Goal: Task Accomplishment & Management: Manage account settings

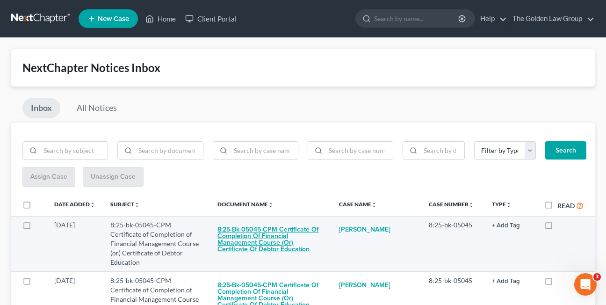
click at [257, 239] on button "8:25-bk-05045-CPM Certificate of Completion of Financial Management Course (or)…" at bounding box center [271, 239] width 107 height 38
checkbox input "true"
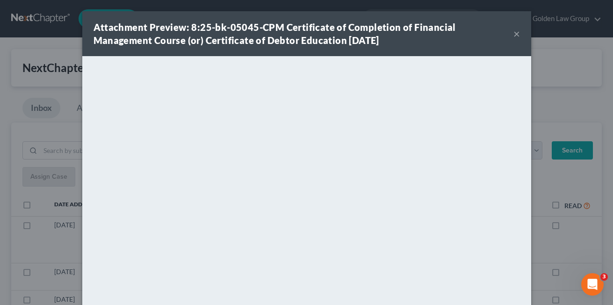
click at [514, 36] on button "×" at bounding box center [517, 33] width 7 height 11
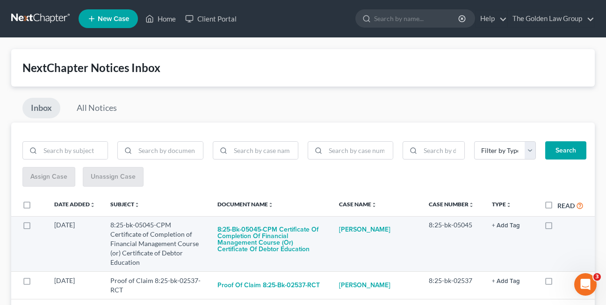
click at [558, 227] on label at bounding box center [558, 227] width 0 height 0
click at [561, 224] on input "checkbox" at bounding box center [564, 223] width 6 height 6
checkbox input "true"
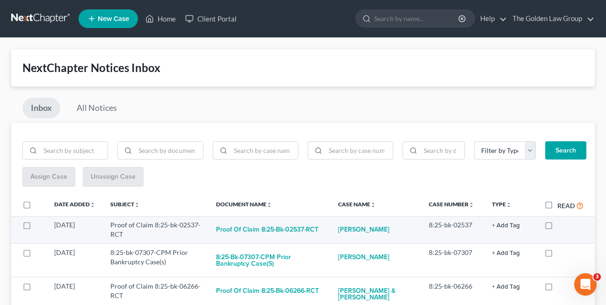
click at [558, 227] on label at bounding box center [558, 227] width 0 height 0
click at [561, 226] on input "checkbox" at bounding box center [564, 223] width 6 height 6
checkbox input "true"
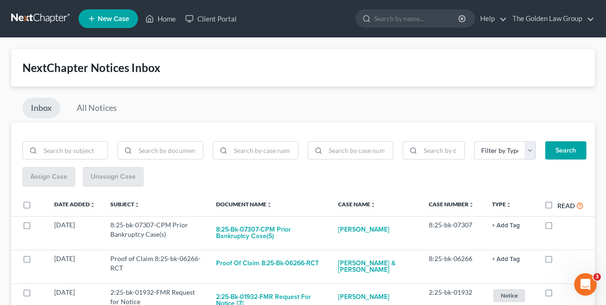
click at [558, 227] on label at bounding box center [558, 227] width 0 height 0
click at [561, 226] on input "checkbox" at bounding box center [564, 223] width 6 height 6
checkbox input "true"
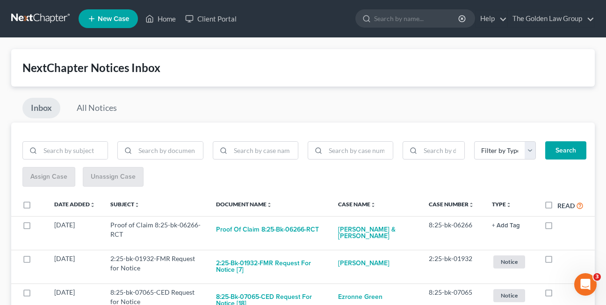
click at [558, 227] on label at bounding box center [558, 227] width 0 height 0
click at [561, 226] on input "checkbox" at bounding box center [564, 223] width 6 height 6
checkbox input "true"
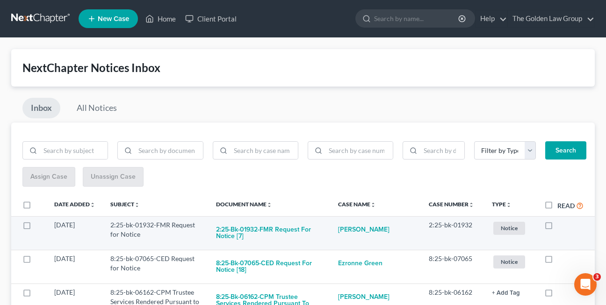
click at [558, 227] on label at bounding box center [558, 227] width 0 height 0
click at [561, 225] on input "checkbox" at bounding box center [564, 223] width 6 height 6
checkbox input "true"
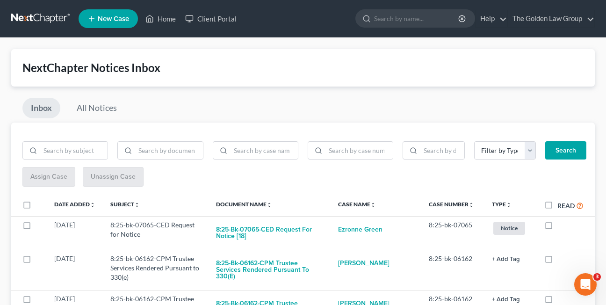
click at [558, 227] on label at bounding box center [558, 227] width 0 height 0
click at [561, 225] on input "checkbox" at bounding box center [564, 223] width 6 height 6
checkbox input "true"
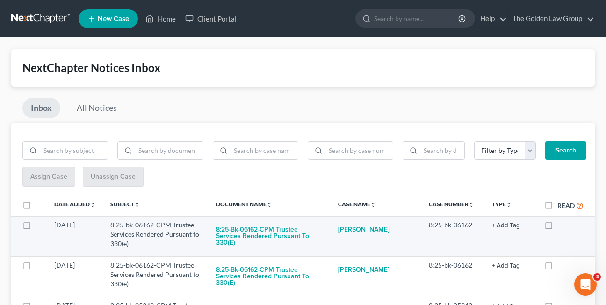
click at [558, 227] on label at bounding box center [558, 227] width 0 height 0
click at [561, 226] on input "checkbox" at bounding box center [564, 223] width 6 height 6
checkbox input "true"
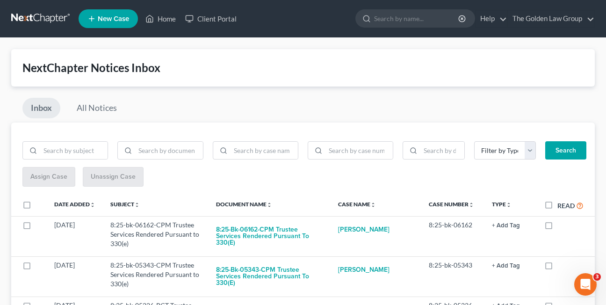
click at [558, 227] on label at bounding box center [558, 227] width 0 height 0
click at [561, 226] on input "checkbox" at bounding box center [564, 223] width 6 height 6
checkbox input "true"
click at [558, 227] on label at bounding box center [558, 227] width 0 height 0
click at [561, 226] on input "checkbox" at bounding box center [564, 223] width 6 height 6
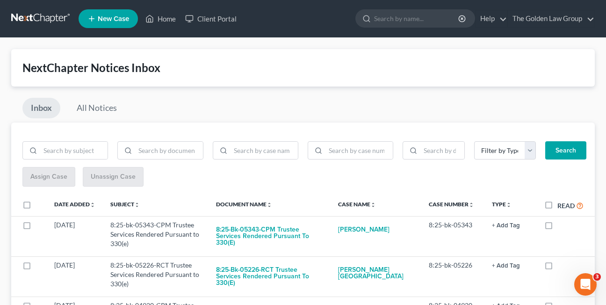
checkbox input "true"
click at [558, 227] on label at bounding box center [558, 227] width 0 height 0
click at [561, 226] on input "checkbox" at bounding box center [564, 223] width 6 height 6
checkbox input "true"
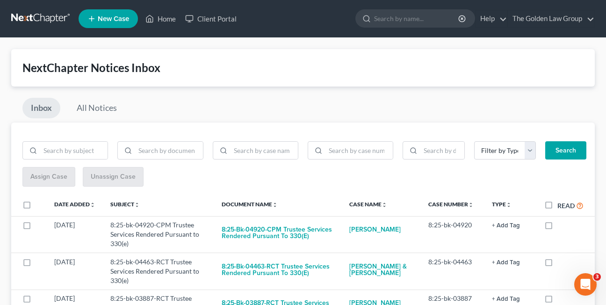
click at [558, 227] on label at bounding box center [558, 227] width 0 height 0
click at [561, 226] on input "checkbox" at bounding box center [564, 223] width 6 height 6
checkbox input "true"
click at [558, 227] on label at bounding box center [558, 227] width 0 height 0
click at [561, 226] on input "checkbox" at bounding box center [564, 223] width 6 height 6
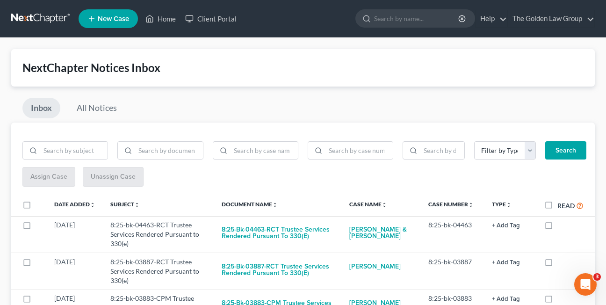
checkbox input "true"
click at [558, 227] on label at bounding box center [558, 227] width 0 height 0
click at [561, 226] on input "checkbox" at bounding box center [564, 223] width 6 height 6
checkbox input "true"
click at [558, 227] on label at bounding box center [558, 227] width 0 height 0
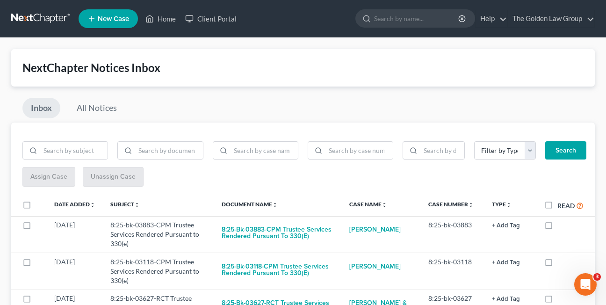
click at [561, 226] on input "checkbox" at bounding box center [564, 223] width 6 height 6
checkbox input "true"
click at [558, 227] on label at bounding box center [558, 227] width 0 height 0
click at [561, 226] on input "checkbox" at bounding box center [564, 223] width 6 height 6
checkbox input "true"
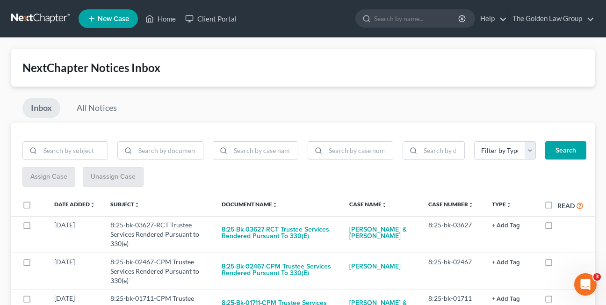
click at [558, 227] on label at bounding box center [558, 227] width 0 height 0
click at [561, 226] on input "checkbox" at bounding box center [564, 223] width 6 height 6
checkbox input "true"
click at [558, 227] on label at bounding box center [558, 227] width 0 height 0
click at [561, 226] on input "checkbox" at bounding box center [564, 223] width 6 height 6
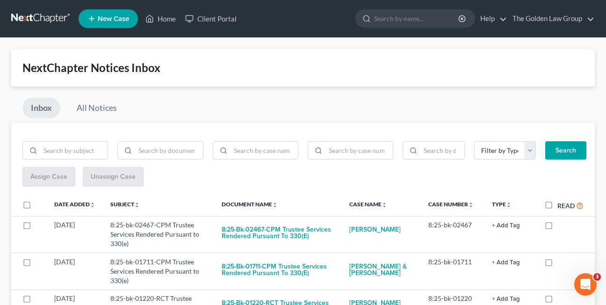
checkbox input "true"
click at [558, 227] on label at bounding box center [558, 227] width 0 height 0
click at [561, 226] on input "checkbox" at bounding box center [564, 223] width 6 height 6
checkbox input "true"
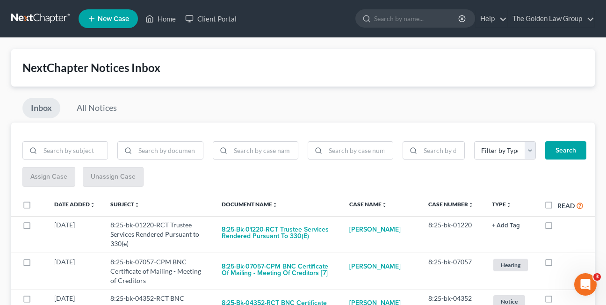
click at [558, 227] on label at bounding box center [558, 227] width 0 height 0
click at [561, 226] on input "checkbox" at bounding box center [564, 223] width 6 height 6
checkbox input "true"
click at [558, 227] on label at bounding box center [558, 227] width 0 height 0
click at [561, 226] on input "checkbox" at bounding box center [564, 223] width 6 height 6
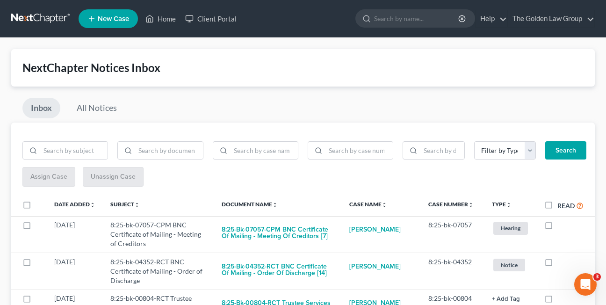
checkbox input "true"
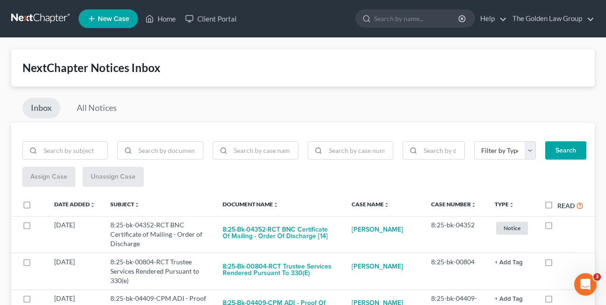
click at [558, 227] on label at bounding box center [558, 227] width 0 height 0
click at [561, 226] on input "checkbox" at bounding box center [564, 223] width 6 height 6
checkbox input "true"
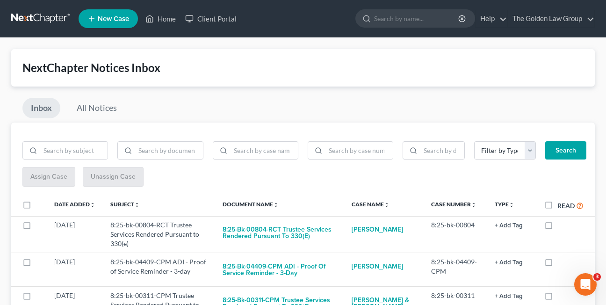
click at [558, 227] on label at bounding box center [558, 227] width 0 height 0
click at [561, 226] on input "checkbox" at bounding box center [564, 223] width 6 height 6
checkbox input "true"
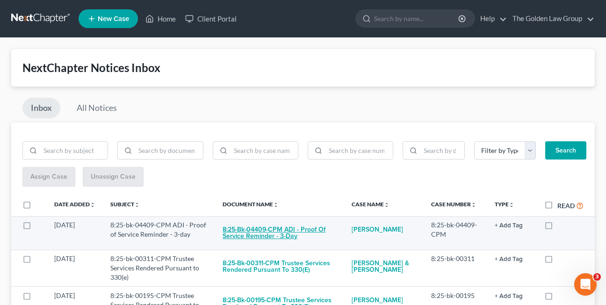
click at [247, 236] on button "8:25-bk-04409-CPM ADI - Proof of Service Reminder - 3-day" at bounding box center [280, 232] width 114 height 25
checkbox input "true"
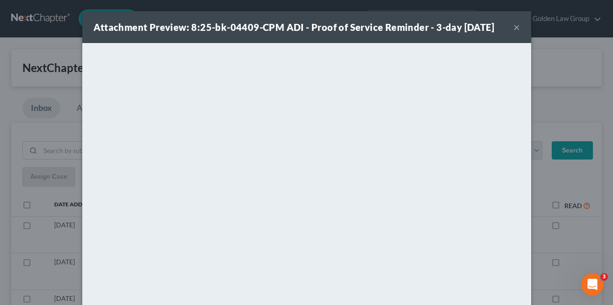
click at [514, 28] on button "×" at bounding box center [517, 27] width 7 height 11
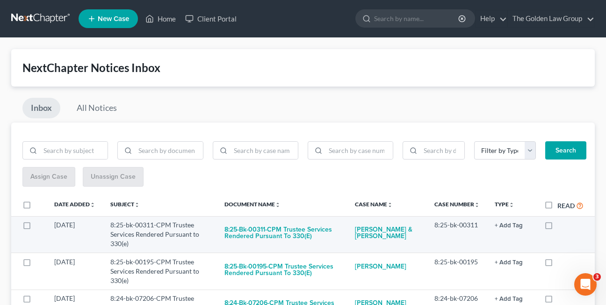
click at [558, 227] on label at bounding box center [558, 227] width 0 height 0
click at [561, 226] on input "checkbox" at bounding box center [564, 223] width 6 height 6
checkbox input "true"
click at [558, 227] on label at bounding box center [558, 227] width 0 height 0
click at [561, 226] on input "checkbox" at bounding box center [564, 223] width 6 height 6
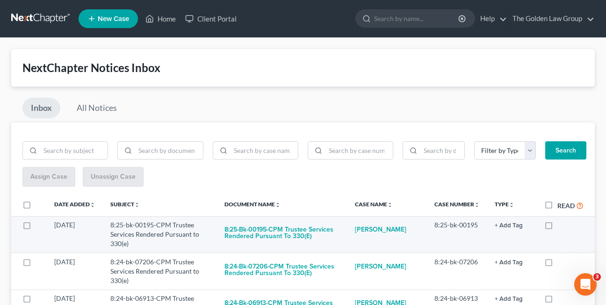
checkbox input "true"
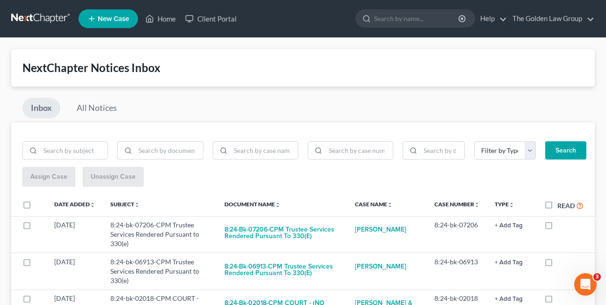
click at [558, 227] on label at bounding box center [558, 227] width 0 height 0
click at [561, 226] on input "checkbox" at bounding box center [564, 223] width 6 height 6
checkbox input "true"
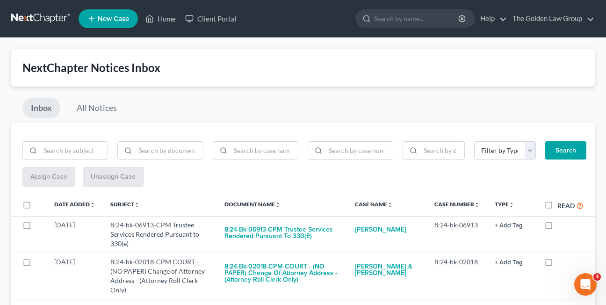
click at [558, 227] on label at bounding box center [558, 227] width 0 height 0
click at [561, 226] on input "checkbox" at bounding box center [564, 223] width 6 height 6
checkbox input "true"
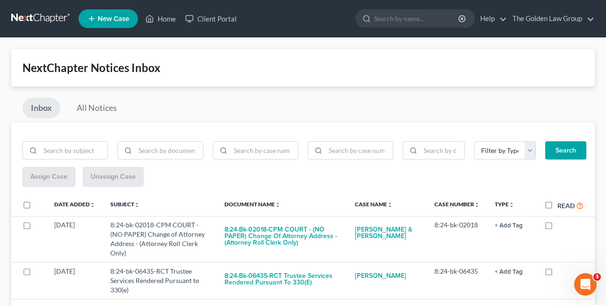
click at [558, 227] on label at bounding box center [558, 227] width 0 height 0
click at [561, 226] on input "checkbox" at bounding box center [564, 223] width 6 height 6
checkbox input "true"
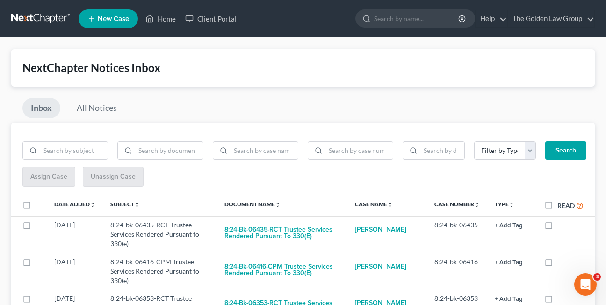
click at [558, 227] on label at bounding box center [558, 227] width 0 height 0
click at [561, 226] on input "checkbox" at bounding box center [564, 223] width 6 height 6
checkbox input "true"
click at [558, 227] on label at bounding box center [558, 227] width 0 height 0
click at [561, 226] on input "checkbox" at bounding box center [564, 223] width 6 height 6
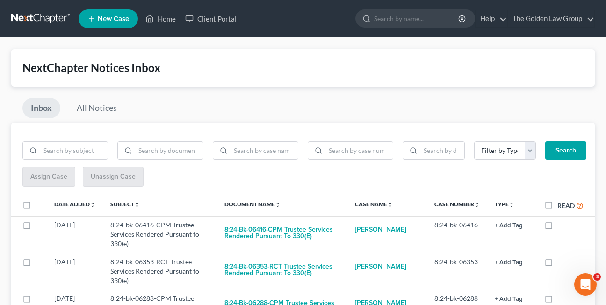
checkbox input "true"
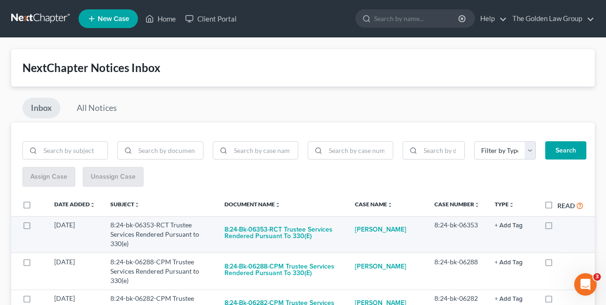
click at [558, 227] on label at bounding box center [558, 227] width 0 height 0
click at [561, 226] on input "checkbox" at bounding box center [564, 223] width 6 height 6
checkbox input "true"
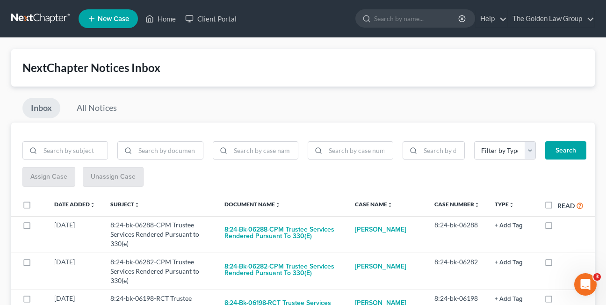
click at [558, 227] on label at bounding box center [558, 227] width 0 height 0
click at [561, 226] on input "checkbox" at bounding box center [564, 223] width 6 height 6
checkbox input "true"
click at [558, 227] on label at bounding box center [558, 227] width 0 height 0
click at [561, 226] on input "checkbox" at bounding box center [564, 223] width 6 height 6
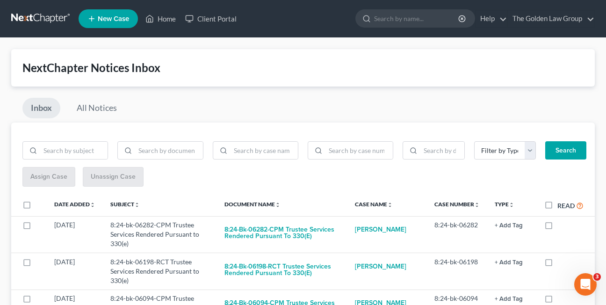
checkbox input "true"
click at [558, 227] on label at bounding box center [558, 227] width 0 height 0
click at [561, 226] on input "checkbox" at bounding box center [564, 223] width 6 height 6
checkbox input "true"
click at [558, 227] on label at bounding box center [558, 227] width 0 height 0
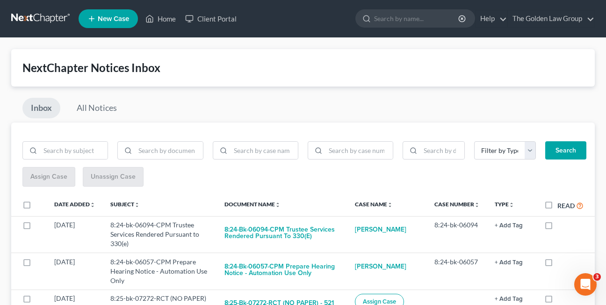
click at [561, 226] on input "checkbox" at bounding box center [564, 223] width 6 height 6
checkbox input "true"
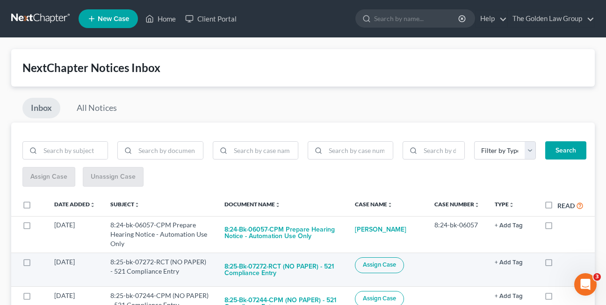
click at [558, 264] on label at bounding box center [558, 264] width 0 height 0
click at [561, 263] on input "checkbox" at bounding box center [564, 260] width 6 height 6
checkbox input "true"
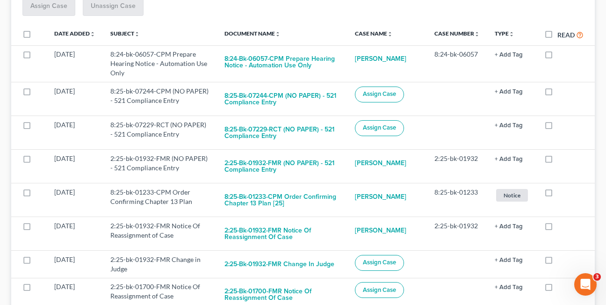
scroll to position [186, 0]
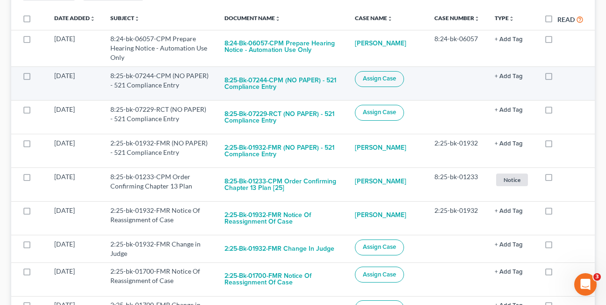
click at [558, 78] on label at bounding box center [558, 78] width 0 height 0
click at [561, 77] on input "checkbox" at bounding box center [564, 74] width 6 height 6
checkbox input "true"
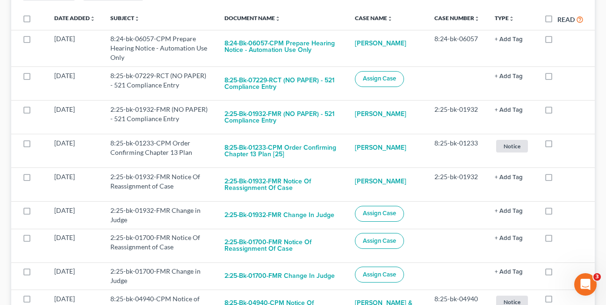
click at [558, 78] on label at bounding box center [558, 78] width 0 height 0
click at [561, 77] on input "checkbox" at bounding box center [564, 74] width 6 height 6
checkbox input "true"
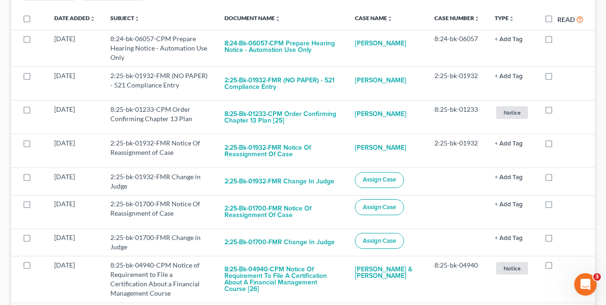
click at [558, 78] on label at bounding box center [558, 78] width 0 height 0
click at [561, 77] on input "checkbox" at bounding box center [564, 74] width 6 height 6
checkbox input "true"
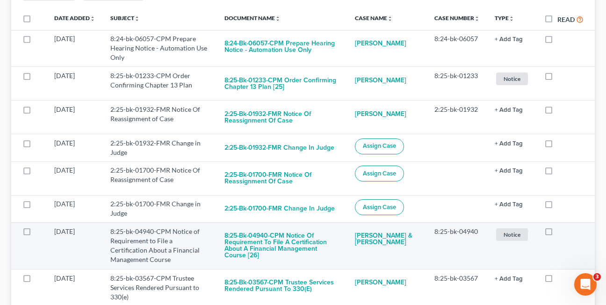
click at [558, 234] on label at bounding box center [558, 234] width 0 height 0
click at [561, 233] on input "checkbox" at bounding box center [564, 230] width 6 height 6
checkbox input "true"
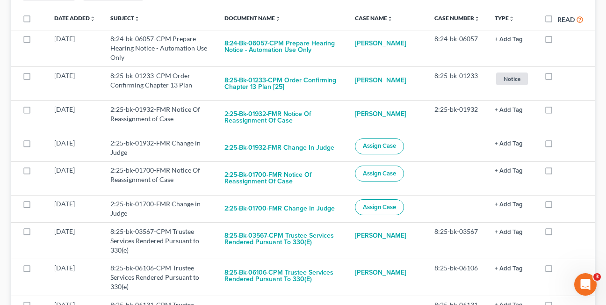
click at [558, 234] on label at bounding box center [558, 234] width 0 height 0
click at [561, 233] on input "checkbox" at bounding box center [564, 230] width 6 height 6
checkbox input "true"
click at [558, 234] on label at bounding box center [558, 234] width 0 height 0
click at [561, 233] on input "checkbox" at bounding box center [564, 230] width 6 height 6
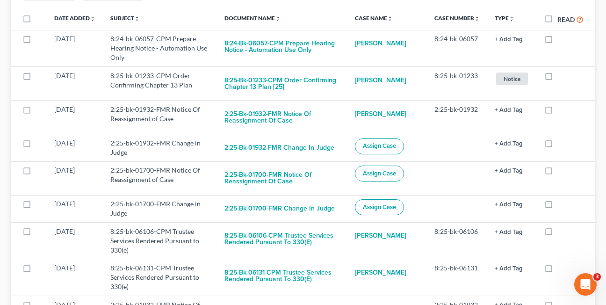
checkbox input "true"
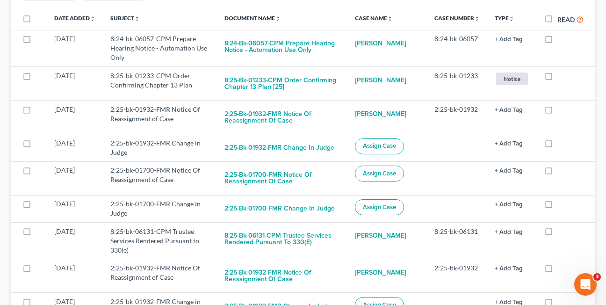
click at [558, 234] on label at bounding box center [558, 234] width 0 height 0
click at [561, 233] on input "checkbox" at bounding box center [564, 230] width 6 height 6
checkbox input "true"
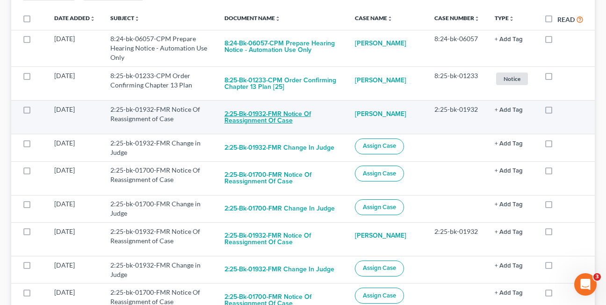
click at [278, 119] on button "2:25-bk-01932-FMR Notice Of Reassignment of Case" at bounding box center [283, 117] width 116 height 25
checkbox input "true"
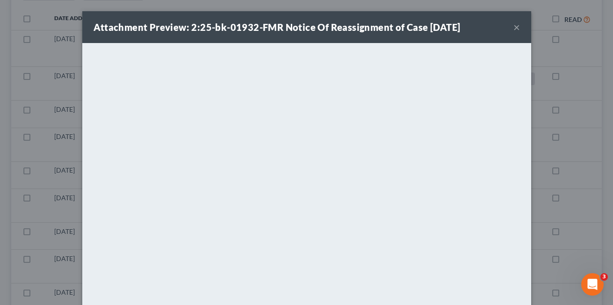
click at [514, 29] on button "×" at bounding box center [517, 27] width 7 height 11
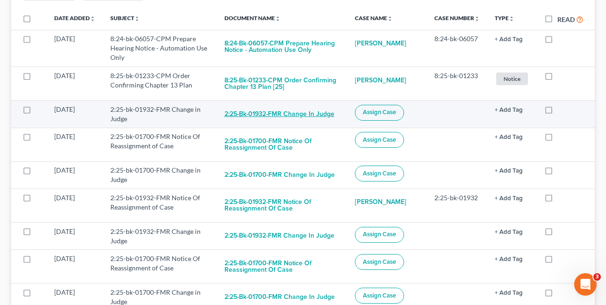
click at [267, 115] on button "2:25-bk-01932-FMR Change in Judge" at bounding box center [280, 114] width 110 height 19
checkbox input "true"
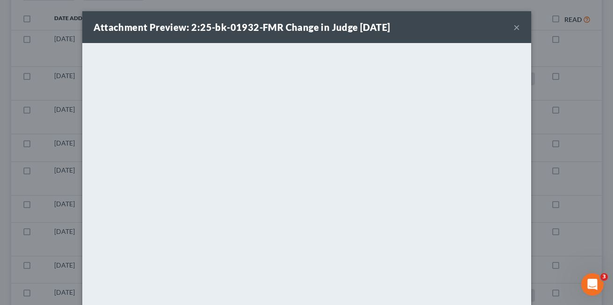
click at [515, 26] on button "×" at bounding box center [517, 27] width 7 height 11
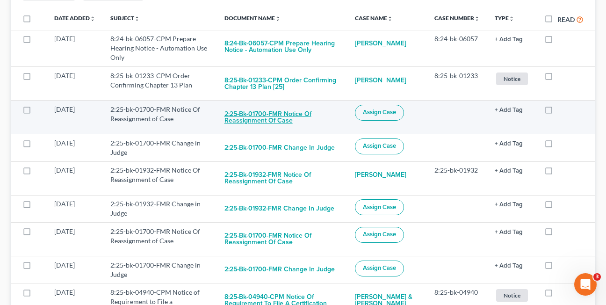
click at [262, 121] on button "2:25-bk-01700-FMR Notice Of Reassignment of Case" at bounding box center [283, 117] width 116 height 25
checkbox input "true"
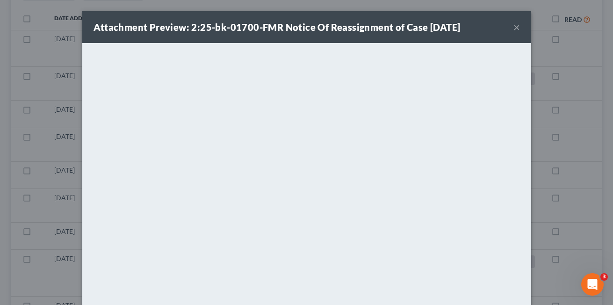
click at [514, 27] on button "×" at bounding box center [517, 27] width 7 height 11
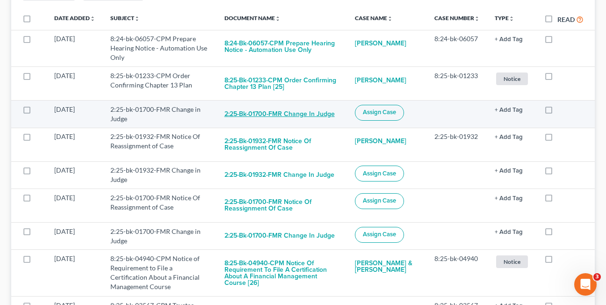
click at [298, 116] on button "2:25-bk-01700-FMR Change in Judge" at bounding box center [280, 114] width 110 height 19
checkbox input "true"
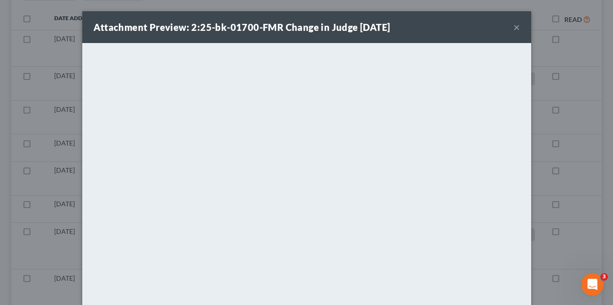
click at [514, 29] on button "×" at bounding box center [517, 27] width 7 height 11
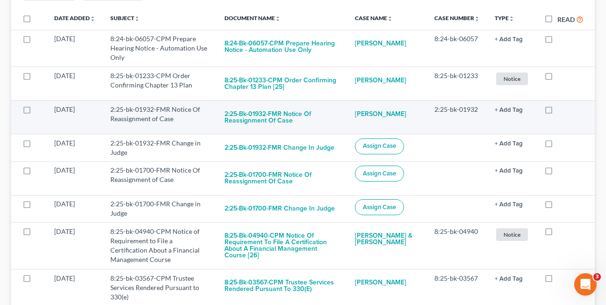
click at [558, 112] on label at bounding box center [558, 112] width 0 height 0
click at [561, 111] on input "checkbox" at bounding box center [564, 108] width 6 height 6
checkbox input "true"
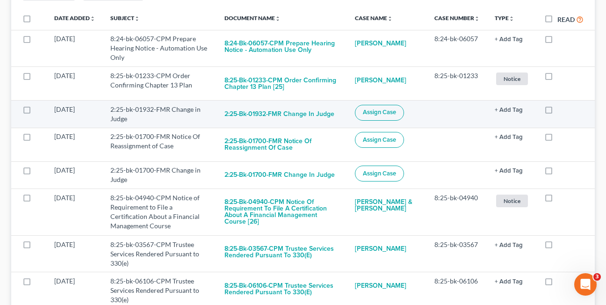
click at [558, 112] on label at bounding box center [558, 112] width 0 height 0
click at [561, 111] on input "checkbox" at bounding box center [564, 108] width 6 height 6
checkbox input "true"
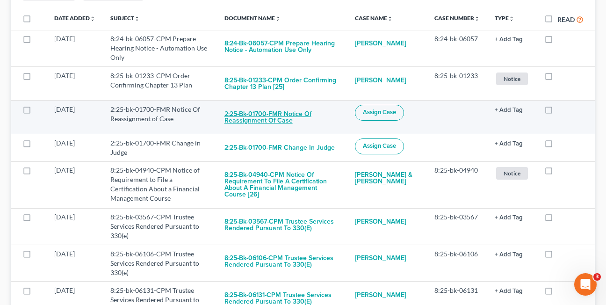
click at [248, 119] on button "2:25-bk-01700-FMR Notice Of Reassignment of Case" at bounding box center [283, 117] width 116 height 25
checkbox input "true"
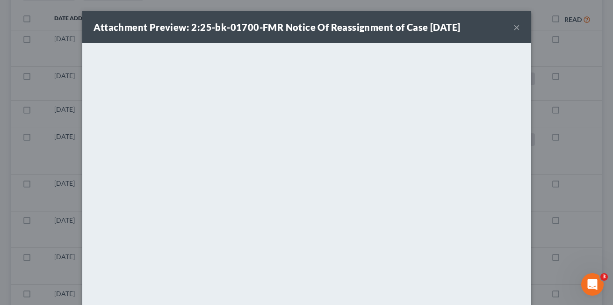
click at [514, 27] on button "×" at bounding box center [517, 27] width 7 height 11
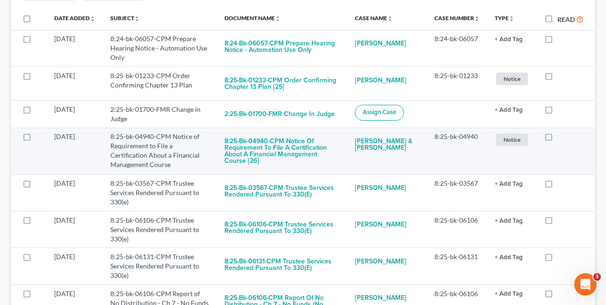
click at [558, 139] on label at bounding box center [558, 139] width 0 height 0
click at [561, 138] on input "checkbox" at bounding box center [564, 135] width 6 height 6
checkbox input "true"
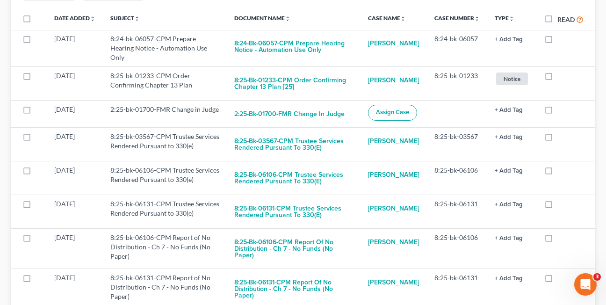
click at [558, 139] on label at bounding box center [558, 139] width 0 height 0
click at [561, 138] on input "checkbox" at bounding box center [564, 135] width 6 height 6
checkbox input "true"
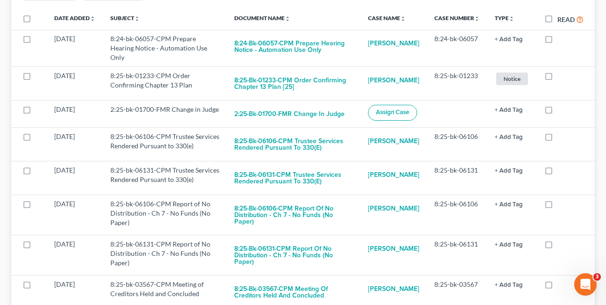
click at [558, 139] on label at bounding box center [558, 139] width 0 height 0
click at [561, 138] on input "checkbox" at bounding box center [564, 135] width 6 height 6
checkbox input "true"
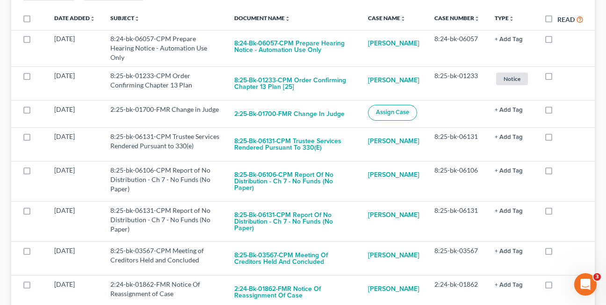
click at [558, 139] on label at bounding box center [558, 139] width 0 height 0
click at [561, 138] on input "checkbox" at bounding box center [564, 135] width 6 height 6
checkbox input "true"
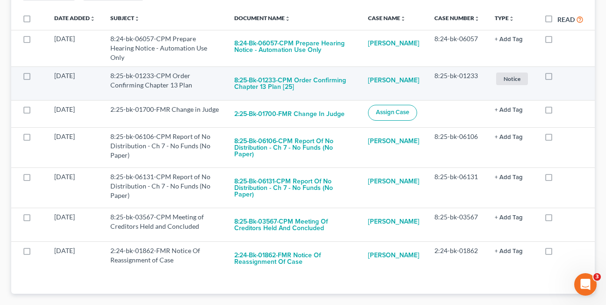
click at [558, 78] on label at bounding box center [558, 78] width 0 height 0
click at [561, 75] on input "checkbox" at bounding box center [564, 74] width 6 height 6
checkbox input "true"
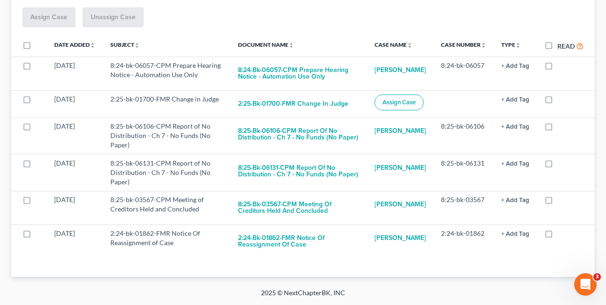
scroll to position [170, 0]
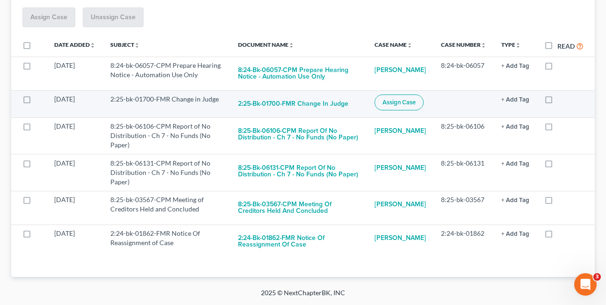
click at [558, 102] on label at bounding box center [558, 102] width 0 height 0
click at [561, 95] on input "checkbox" at bounding box center [564, 98] width 6 height 6
checkbox input "true"
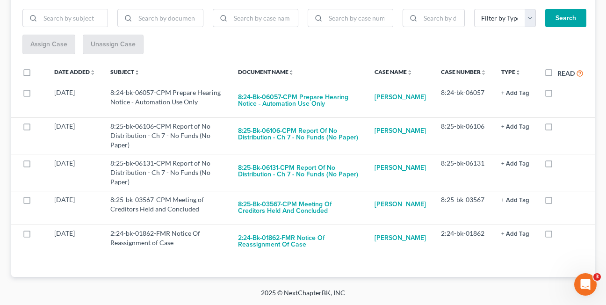
scroll to position [135, 0]
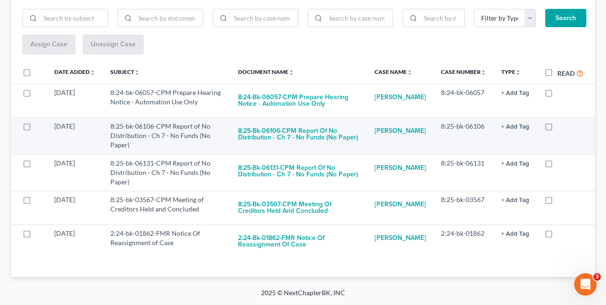
click at [558, 129] on label at bounding box center [558, 129] width 0 height 0
click at [561, 128] on input "checkbox" at bounding box center [564, 125] width 6 height 6
checkbox input "true"
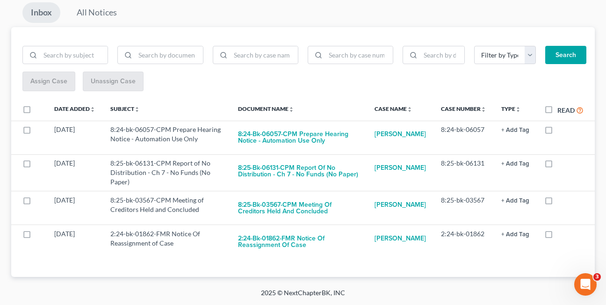
scroll to position [99, 0]
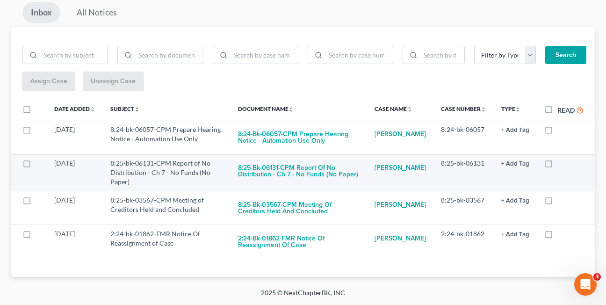
click at [558, 166] on label at bounding box center [558, 166] width 0 height 0
click at [561, 165] on input "checkbox" at bounding box center [564, 162] width 6 height 6
checkbox input "true"
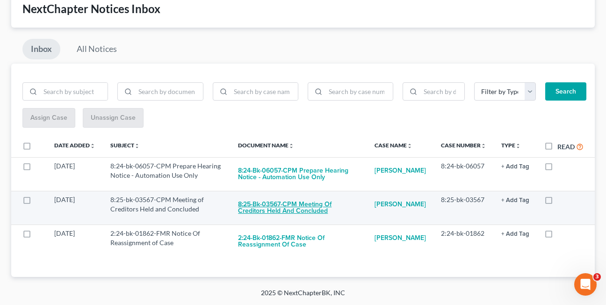
click at [280, 206] on button "8:25-bk-03567-CPM Meeting of Creditors Held and Concluded" at bounding box center [299, 207] width 122 height 25
checkbox input "true"
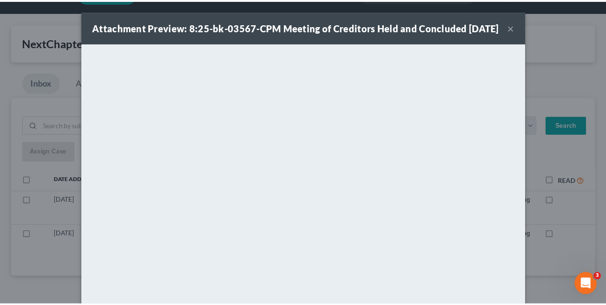
scroll to position [25, 0]
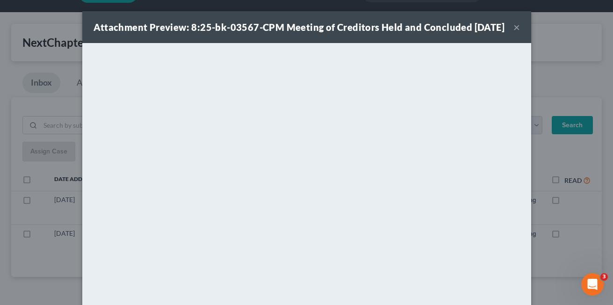
click at [514, 33] on button "×" at bounding box center [517, 27] width 7 height 11
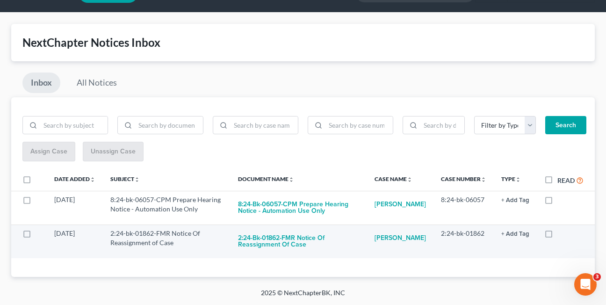
click at [558, 236] on label at bounding box center [558, 236] width 0 height 0
click at [561, 235] on input "checkbox" at bounding box center [564, 232] width 6 height 6
checkbox input "true"
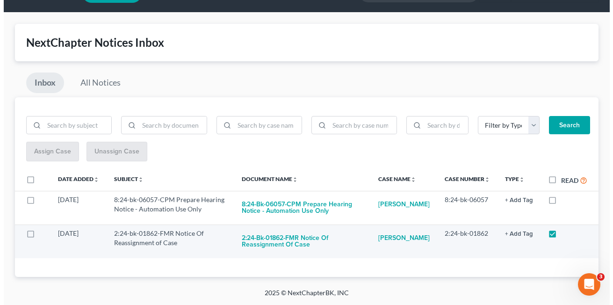
scroll to position [0, 0]
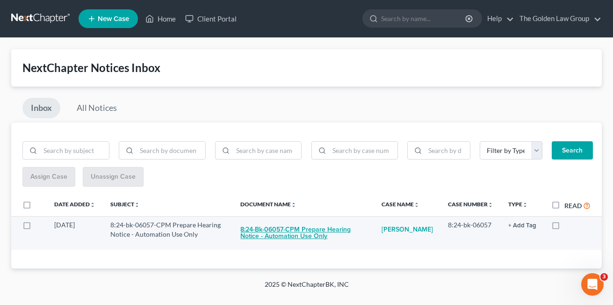
click at [282, 237] on button "8:24-bk-06057-CPM Prepare Hearing Notice - Automation Use Only" at bounding box center [303, 232] width 126 height 25
checkbox input "true"
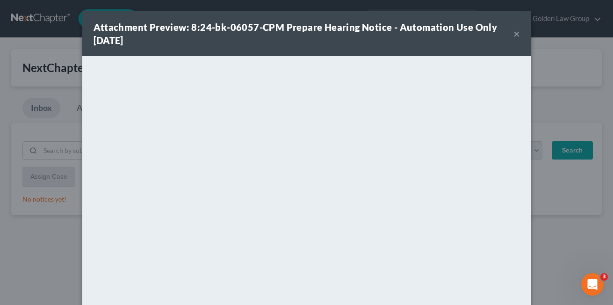
click at [514, 34] on button "×" at bounding box center [517, 33] width 7 height 11
